Goal: Find specific page/section: Find specific page/section

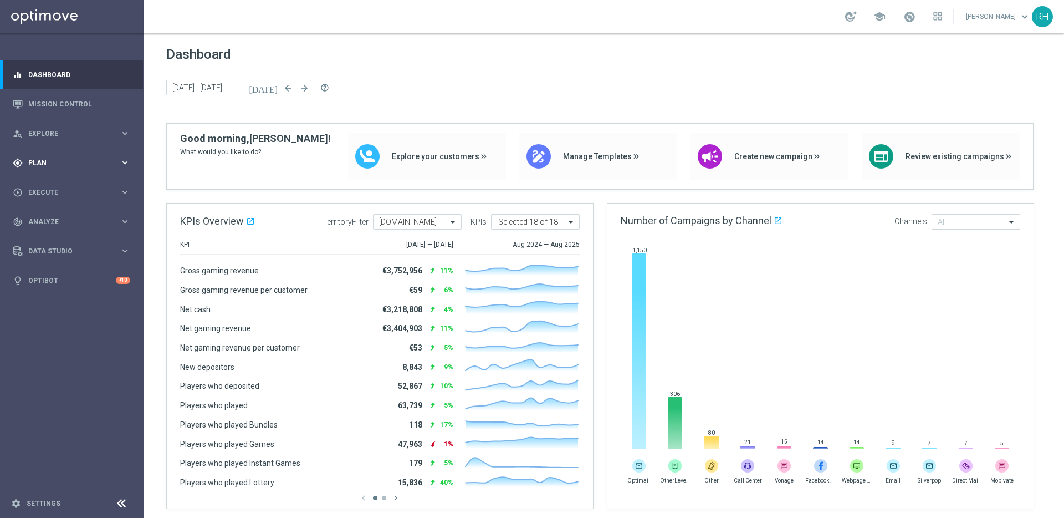
click at [91, 174] on div "gps_fixed Plan keyboard_arrow_right" at bounding box center [71, 162] width 143 height 29
click at [87, 181] on link "Target Groups" at bounding box center [72, 185] width 86 height 9
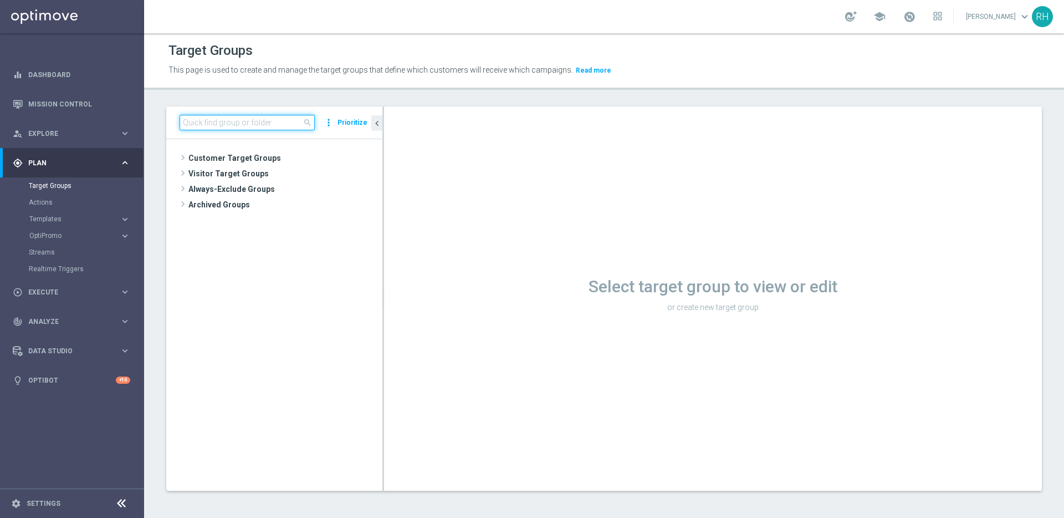
click at [292, 129] on input at bounding box center [247, 123] width 135 height 16
type input "esport"
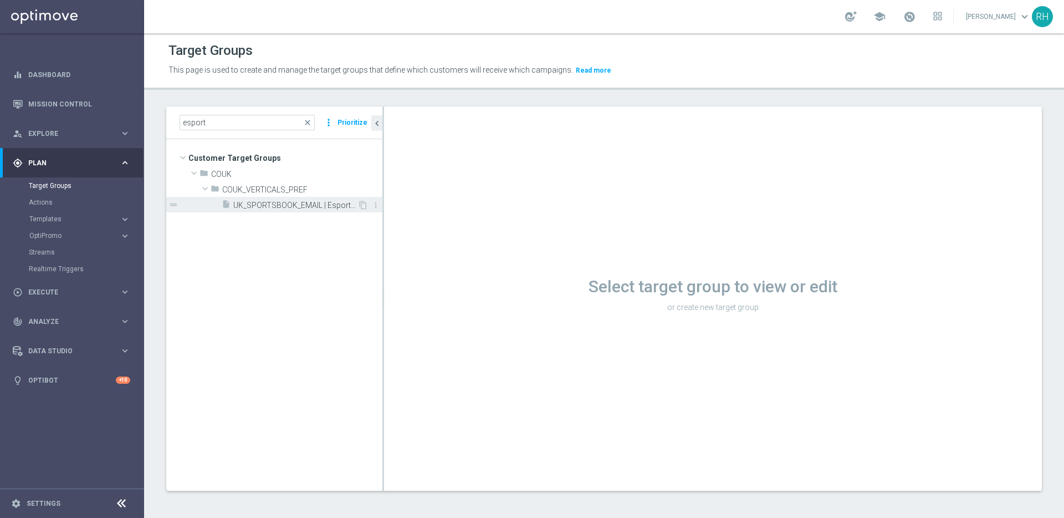
click at [285, 205] on span "UK_SPORTSBOOK_EMAIL | Esports bettors" at bounding box center [295, 205] width 124 height 9
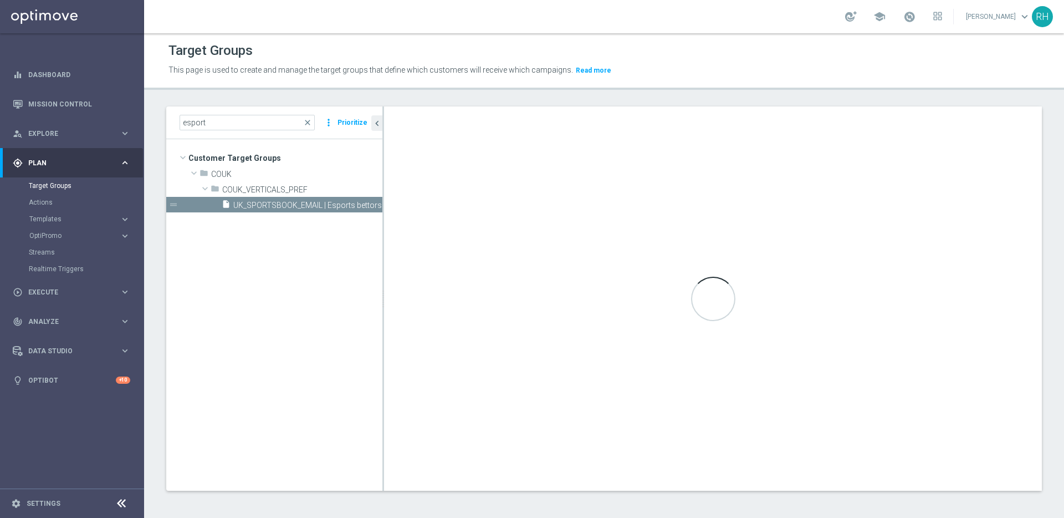
click at [477, 190] on div "Loading..." at bounding box center [713, 298] width 658 height 384
drag, startPoint x: 417, startPoint y: 106, endPoint x: 400, endPoint y: 114, distance: 19.6
click at [417, 106] on div "Loading..." at bounding box center [713, 298] width 658 height 384
click at [465, 116] on div "Loading..." at bounding box center [713, 298] width 658 height 384
drag, startPoint x: 549, startPoint y: 69, endPoint x: 333, endPoint y: 95, distance: 217.8
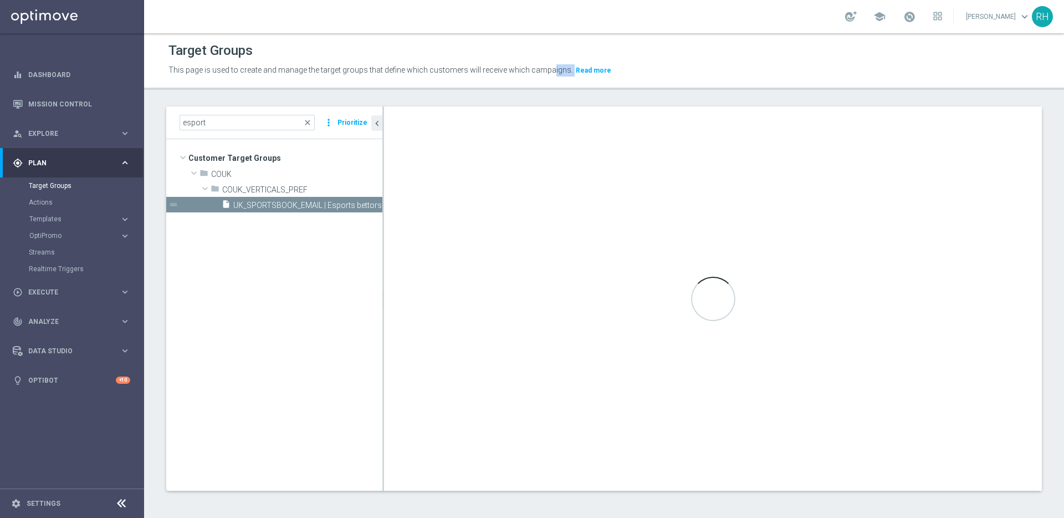
click at [333, 95] on div "Target Groups This page is used to create and manage the target groups that def…" at bounding box center [604, 275] width 920 height 485
click at [435, 105] on div "Target Groups This page is used to create and manage the target groups that def…" at bounding box center [604, 275] width 920 height 485
click at [442, 99] on div "Target Groups This page is used to create and manage the target groups that def…" at bounding box center [604, 275] width 920 height 485
click at [463, 96] on div "Target Groups This page is used to create and manage the target groups that def…" at bounding box center [604, 275] width 920 height 485
click at [333, 212] on tree-viewport "Customer Target Groups library_add create_new_folder folder" at bounding box center [274, 314] width 216 height 351
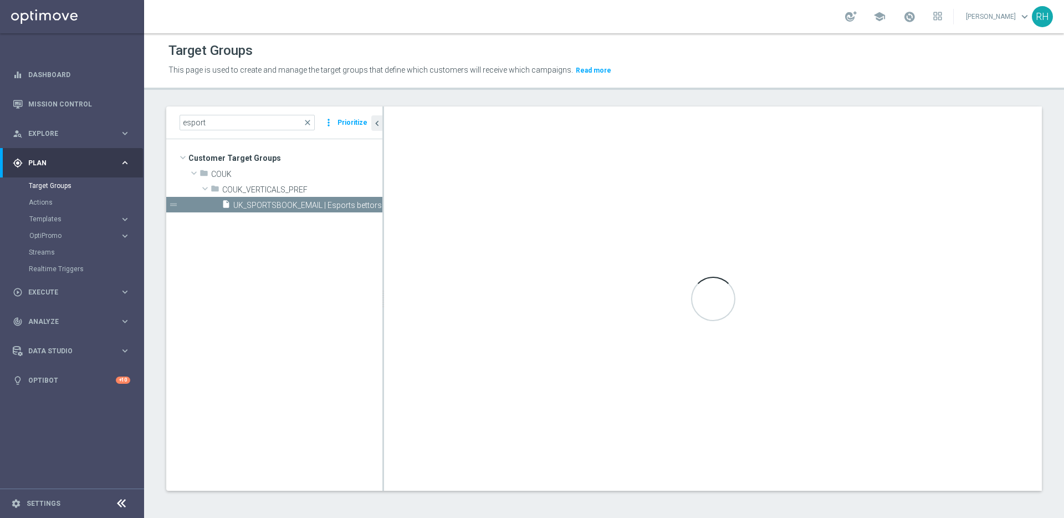
click at [332, 212] on tree-viewport "Customer Target Groups library_add create_new_folder folder" at bounding box center [274, 314] width 216 height 351
click at [333, 210] on span "UK_SPORTSBOOK_EMAIL | Esports bettors" at bounding box center [295, 205] width 124 height 9
drag, startPoint x: 335, startPoint y: 203, endPoint x: 342, endPoint y: 213, distance: 12.0
click at [335, 203] on span "UK_SPORTSBOOK_EMAIL | Esports bettors" at bounding box center [307, 205] width 149 height 9
click at [344, 236] on tree-viewport "Customer Target Groups library_add create_new_folder folder" at bounding box center [274, 314] width 216 height 351
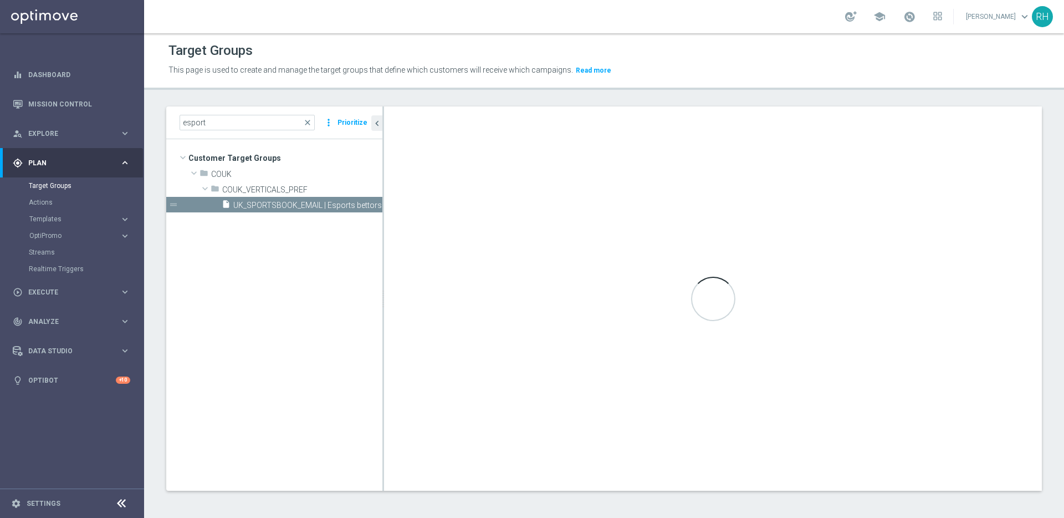
click at [361, 228] on tree-viewport "Customer Target Groups library_add create_new_folder folder" at bounding box center [274, 314] width 216 height 351
click at [298, 209] on span "UK_SPORTSBOOK_EMAIL | Esports bettors" at bounding box center [295, 205] width 124 height 9
click at [72, 220] on span "Templates" at bounding box center [68, 219] width 79 height 7
click at [70, 395] on span "Execute" at bounding box center [73, 392] width 91 height 7
